Goal: Transaction & Acquisition: Purchase product/service

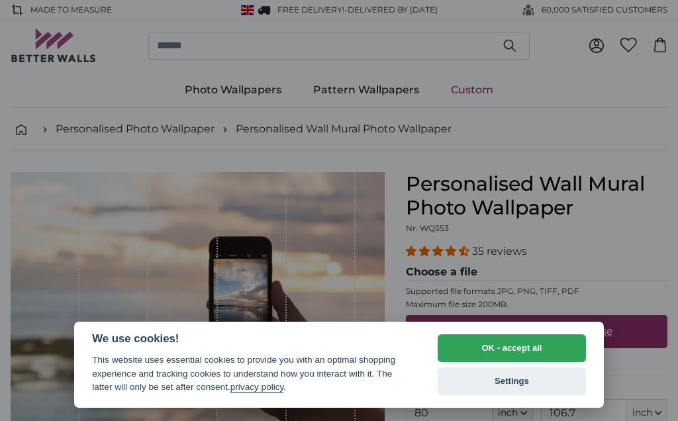
click at [512, 350] on button "OK - accept all" at bounding box center [512, 348] width 148 height 28
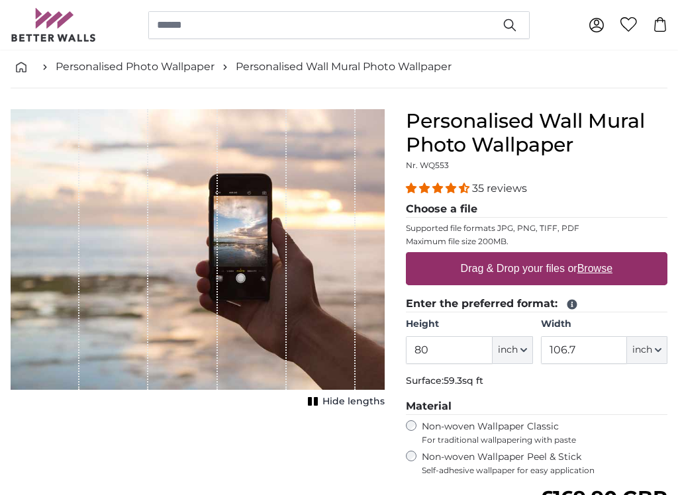
scroll to position [64, 0]
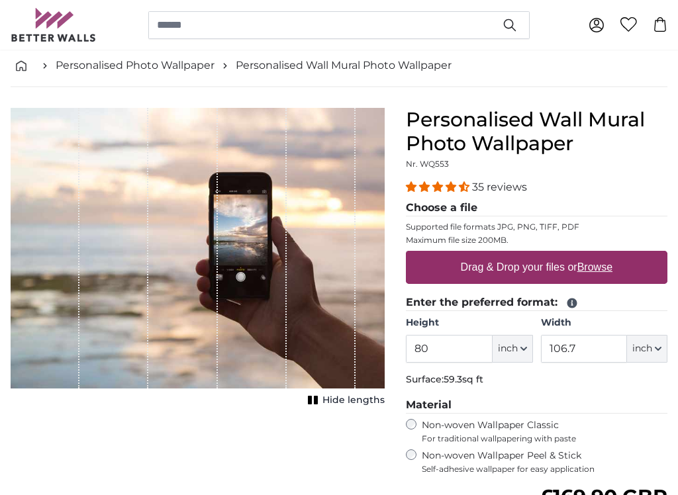
click at [513, 346] on span "inch" at bounding box center [508, 349] width 20 height 13
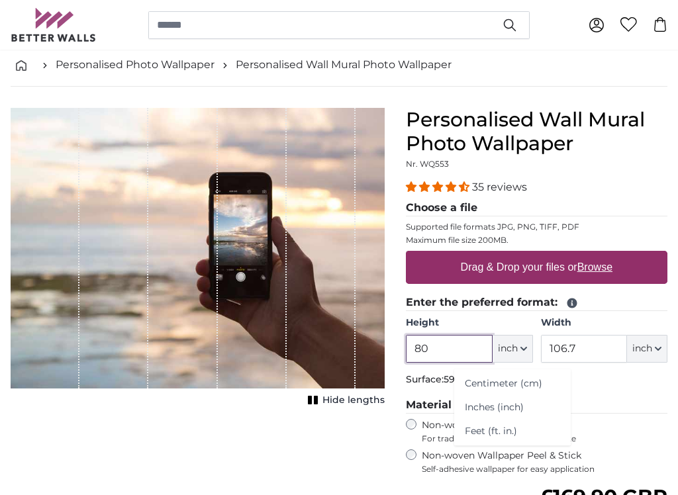
click at [424, 346] on input "80" at bounding box center [449, 349] width 86 height 28
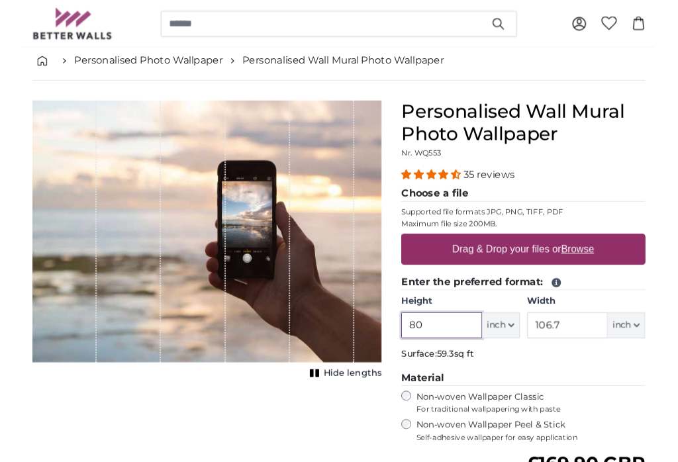
scroll to position [64, 0]
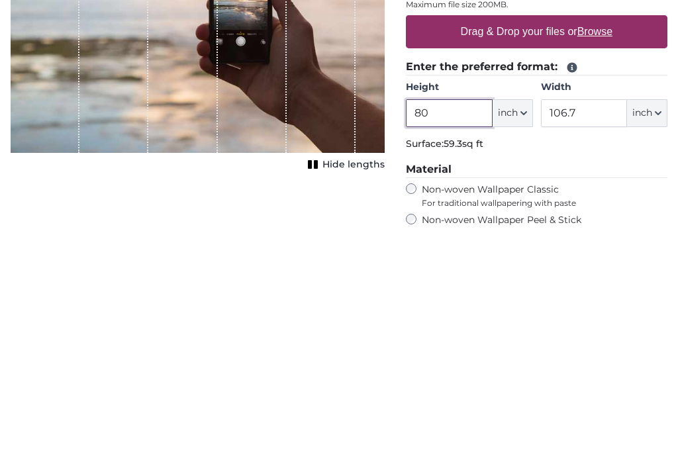
click at [426, 336] on input "80" at bounding box center [449, 350] width 86 height 28
type input "8"
type input "49"
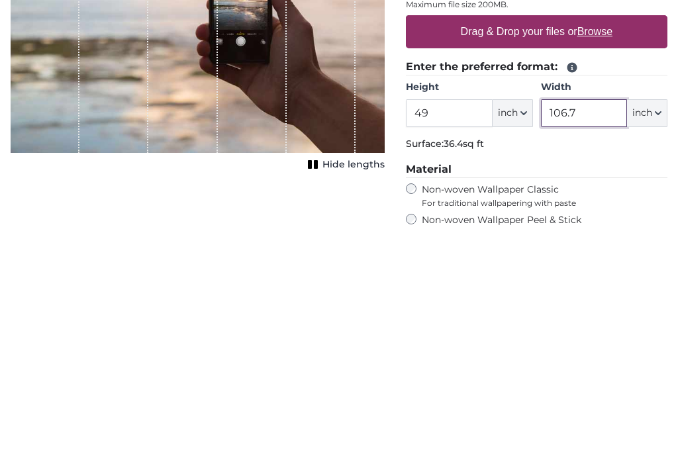
click at [575, 336] on input "106.7" at bounding box center [584, 350] width 86 height 28
type input "1"
type input "56"
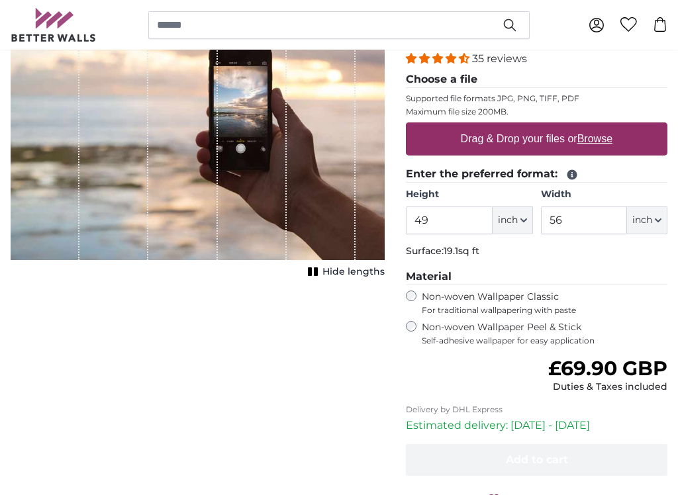
scroll to position [193, 0]
